Goal: Find specific page/section: Find specific page/section

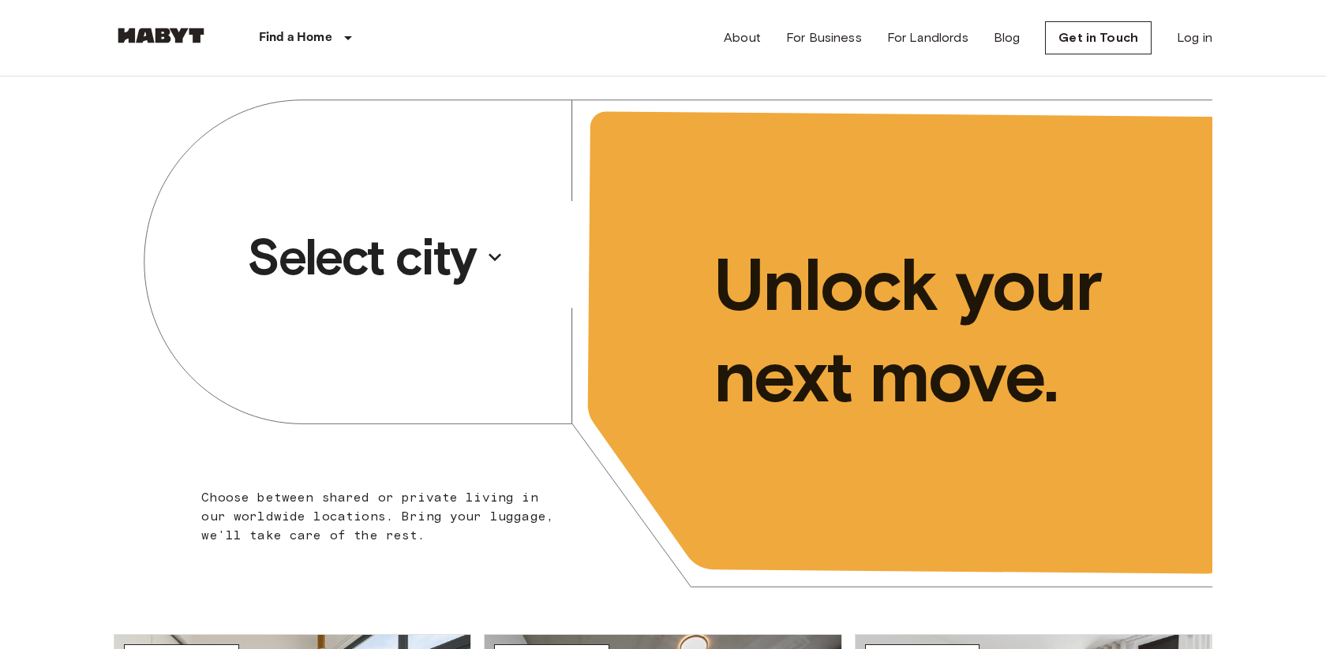
click at [481, 249] on button "Select city" at bounding box center [376, 257] width 270 height 73
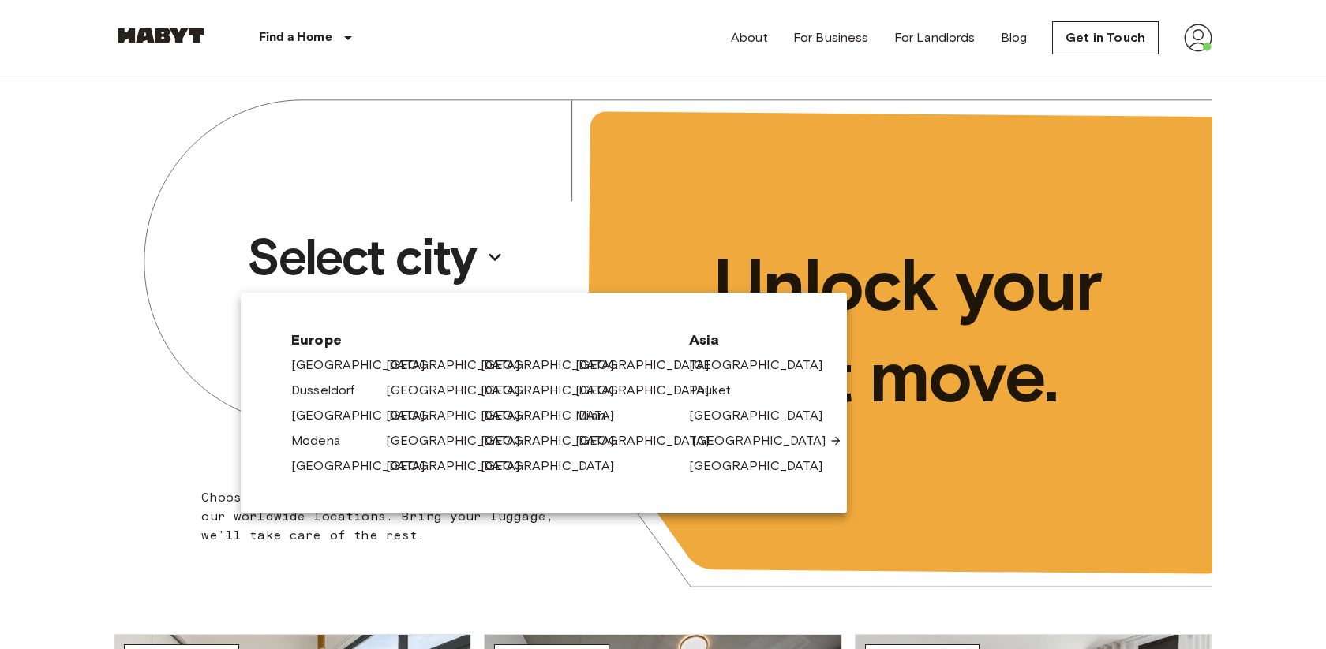
click at [731, 441] on link "[GEOGRAPHIC_DATA]" at bounding box center [767, 441] width 150 height 19
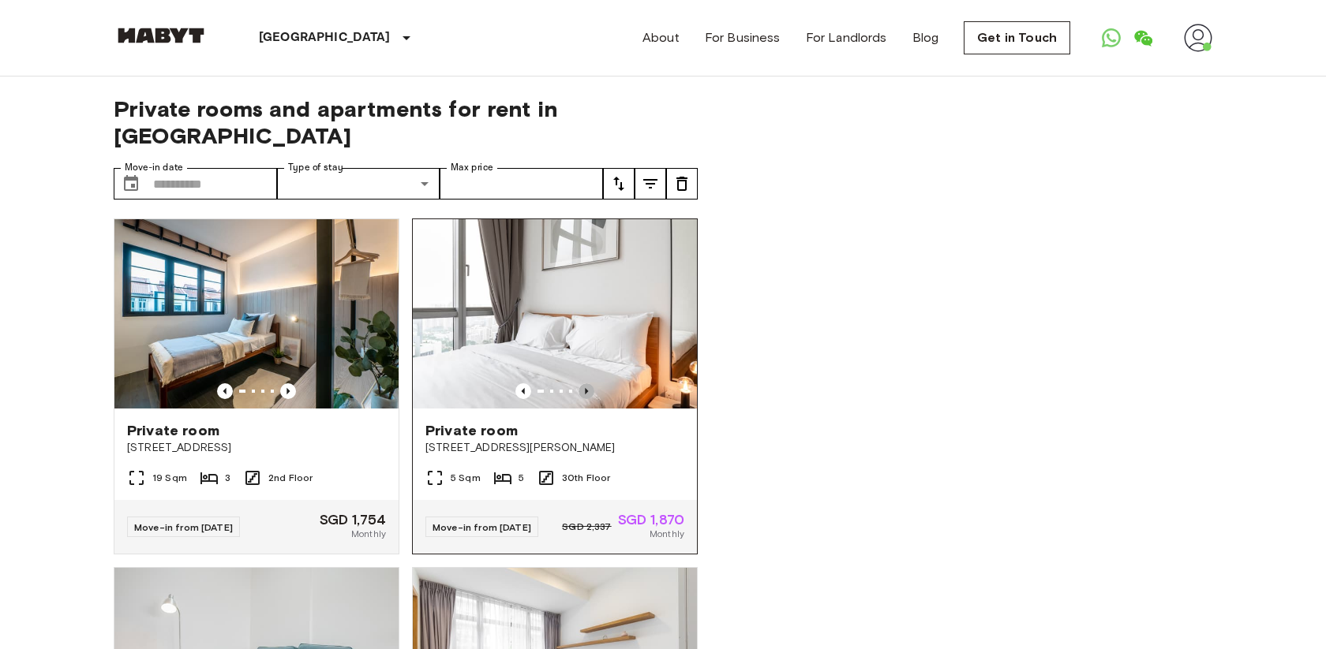
click at [590, 384] on icon "Previous image" at bounding box center [586, 392] width 16 height 16
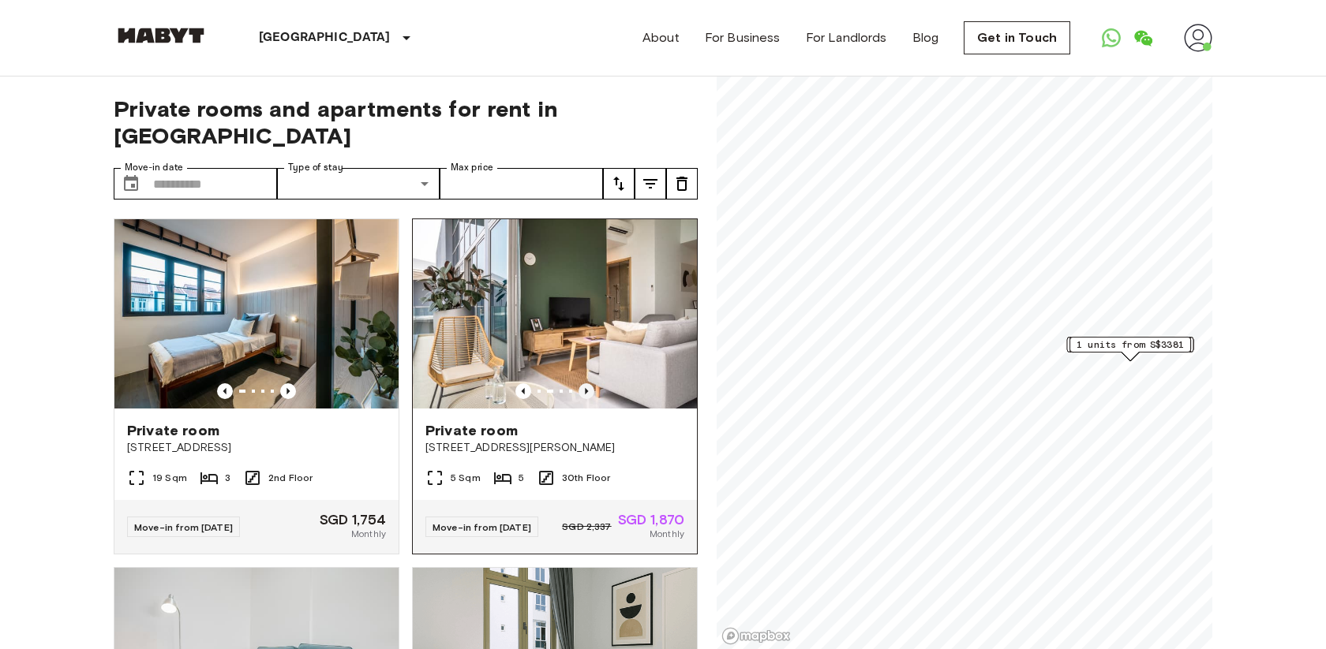
click at [590, 384] on icon "Previous image" at bounding box center [586, 392] width 16 height 16
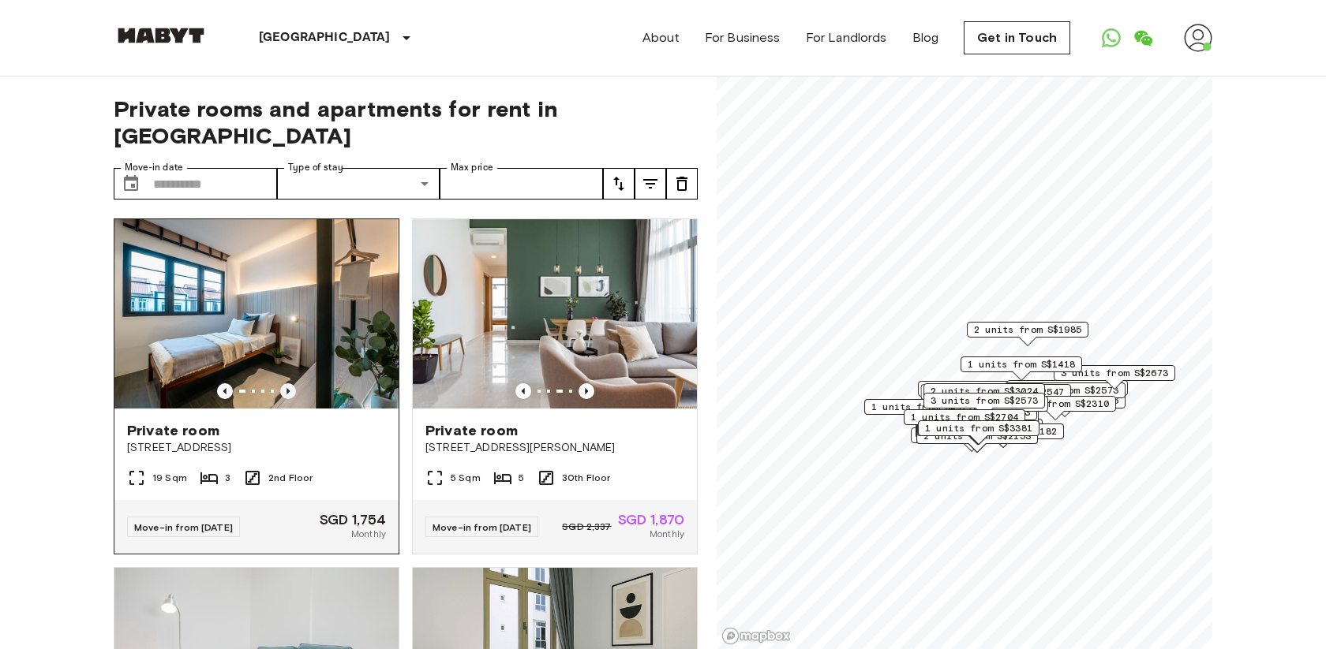
click at [292, 384] on icon "Previous image" at bounding box center [288, 392] width 16 height 16
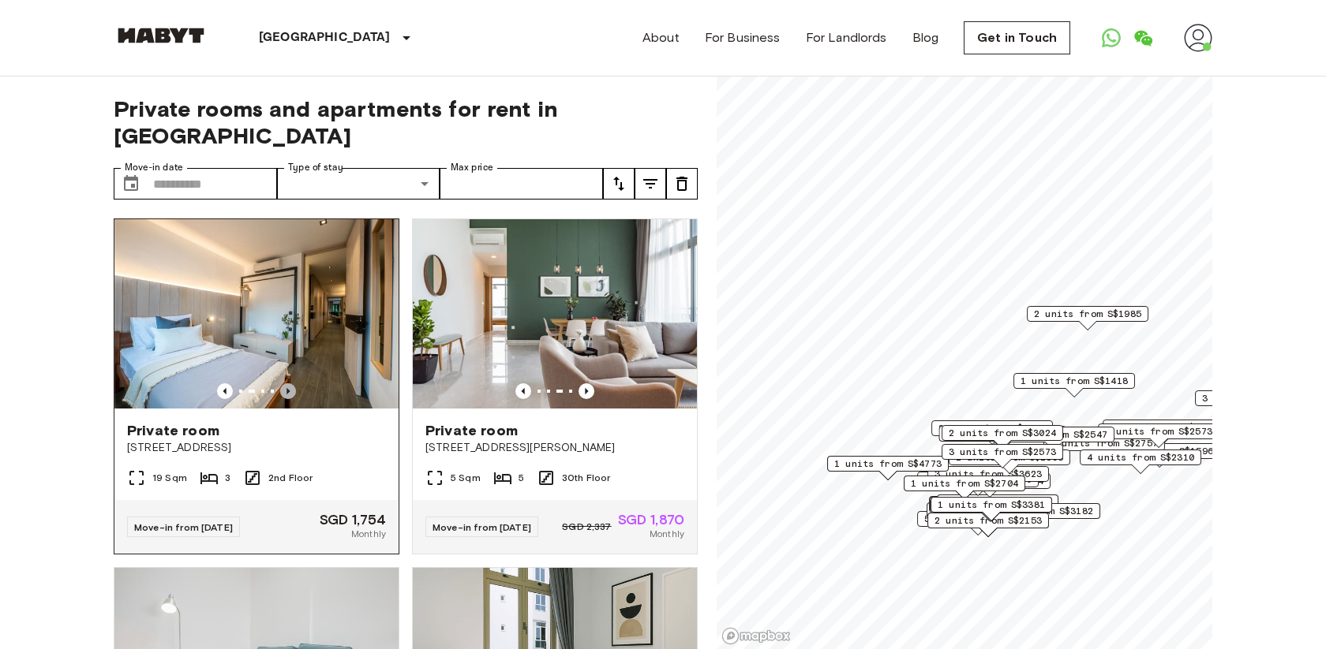
click at [292, 384] on icon "Previous image" at bounding box center [288, 392] width 16 height 16
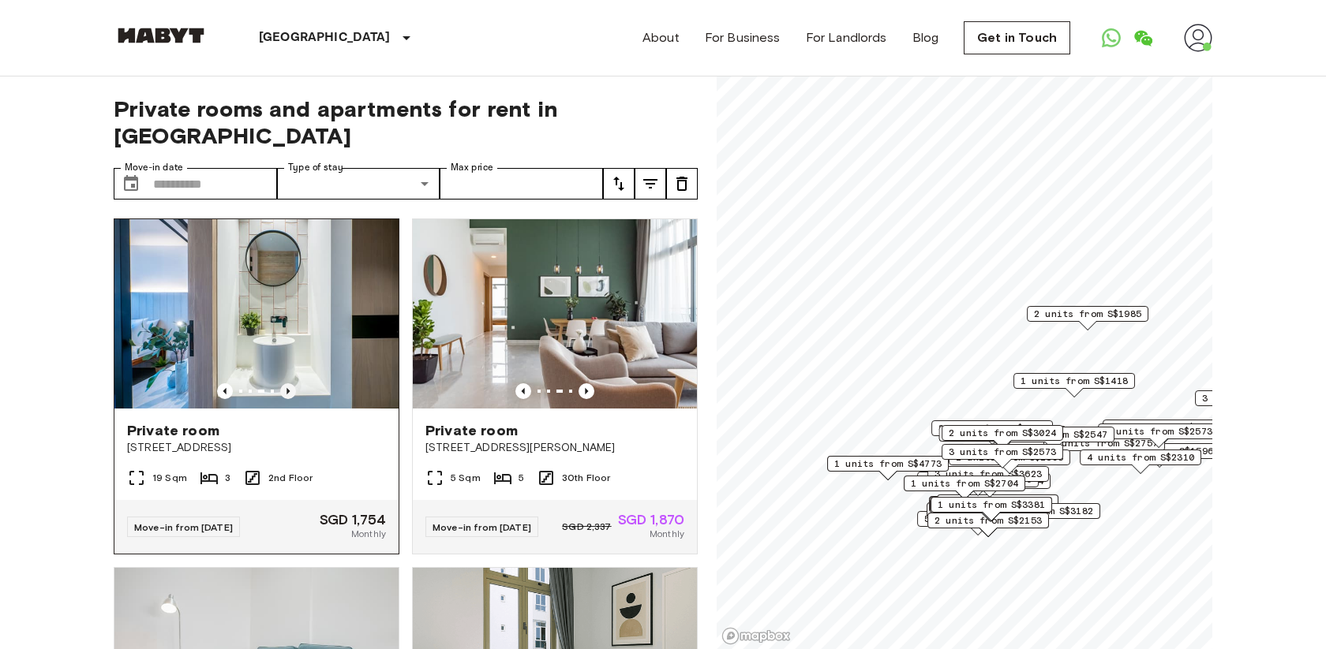
click at [292, 384] on icon "Previous image" at bounding box center [288, 392] width 16 height 16
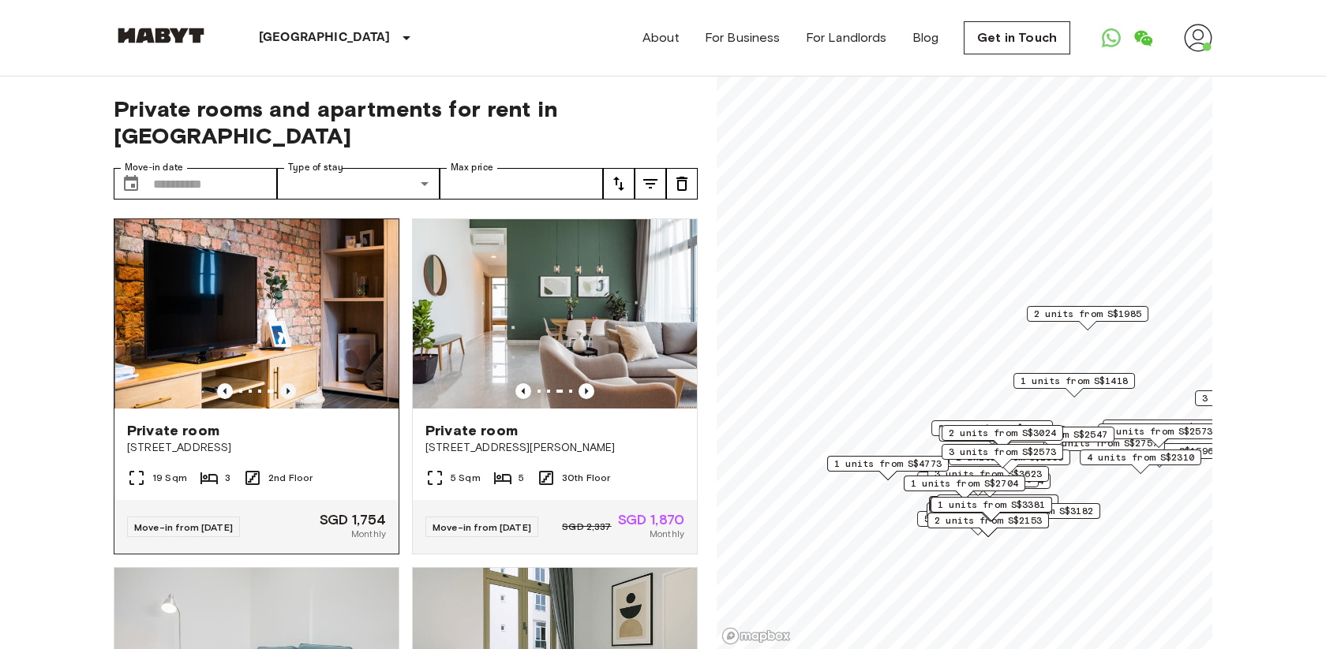
click at [292, 384] on icon "Previous image" at bounding box center [288, 392] width 16 height 16
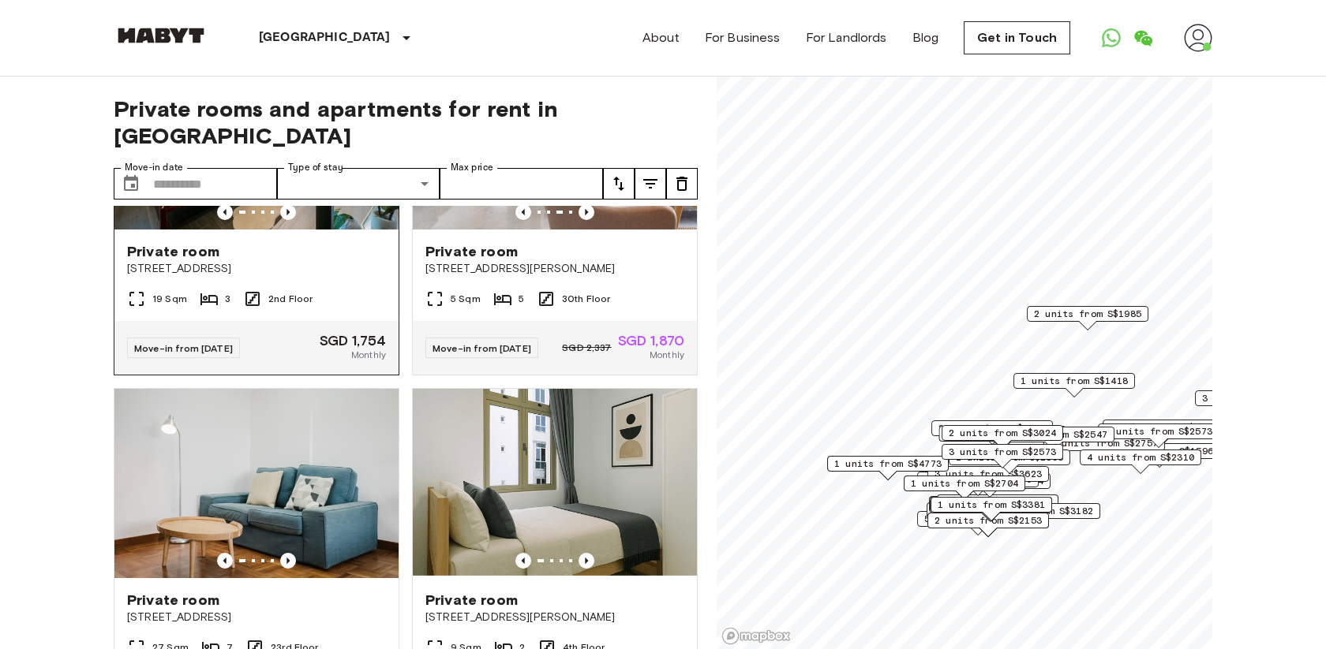
scroll to position [407, 0]
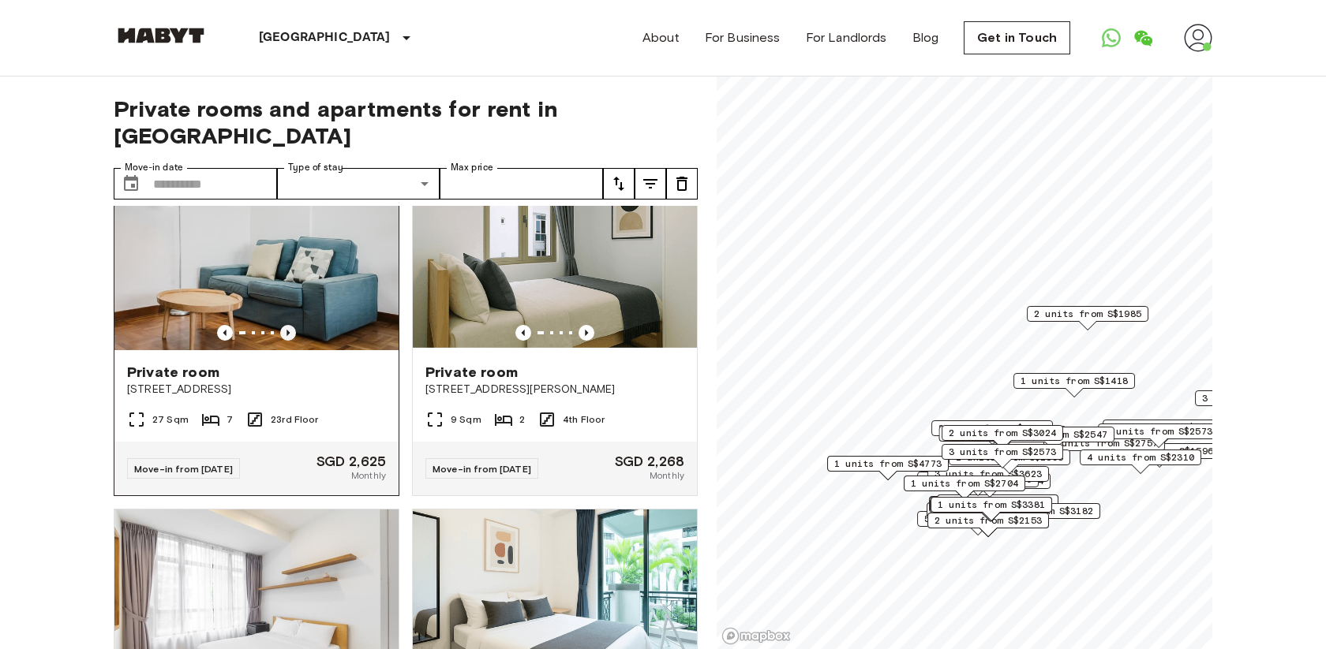
click at [292, 325] on icon "Previous image" at bounding box center [288, 333] width 16 height 16
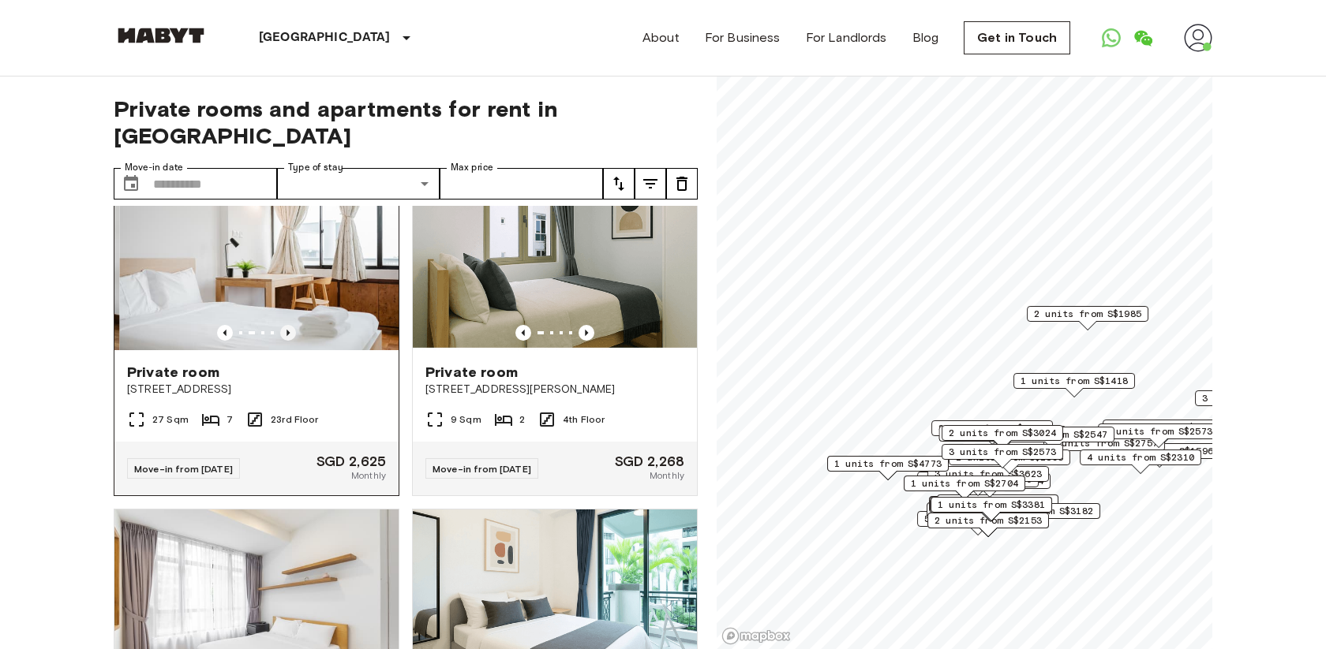
click at [292, 325] on icon "Previous image" at bounding box center [288, 333] width 16 height 16
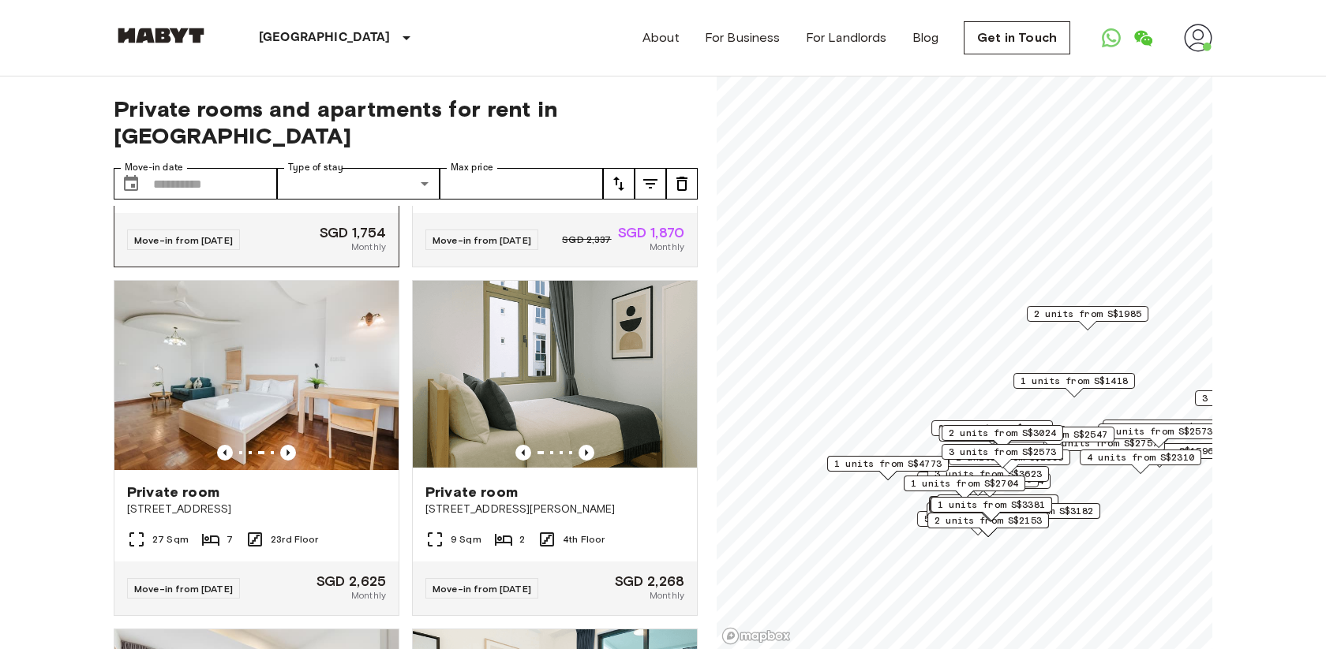
scroll to position [0, 0]
